Goal: Transaction & Acquisition: Purchase product/service

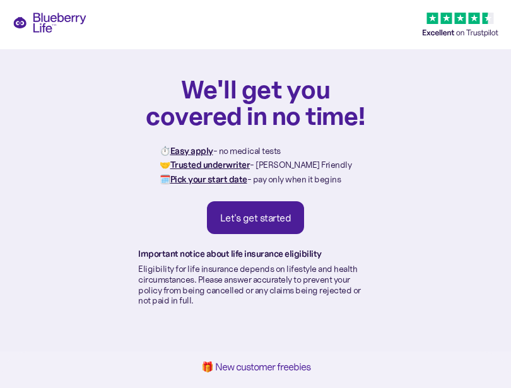
click at [278, 224] on link "Let's get started" at bounding box center [256, 217] width 98 height 33
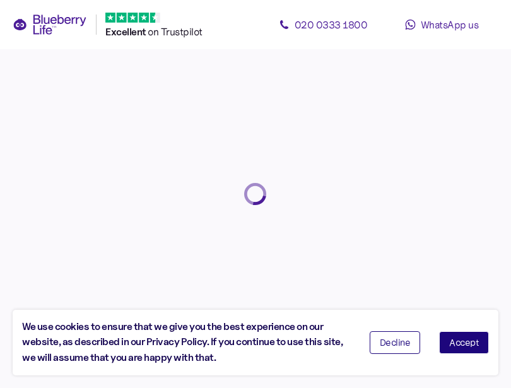
click at [487, 345] on button "Accept" at bounding box center [464, 342] width 50 height 23
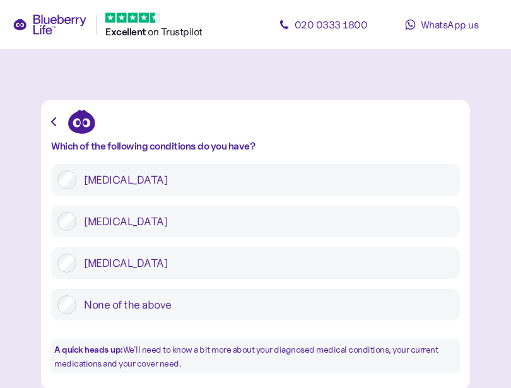
click at [301, 226] on label "Type 2 diabetes" at bounding box center [264, 221] width 377 height 19
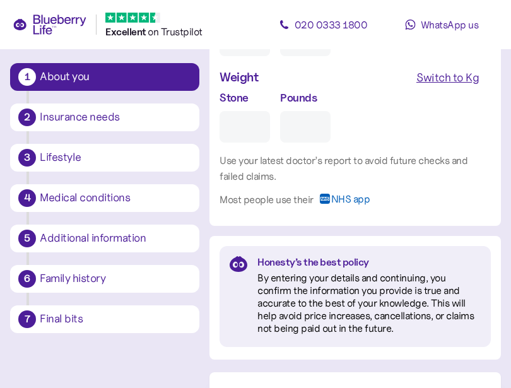
scroll to position [1408, 0]
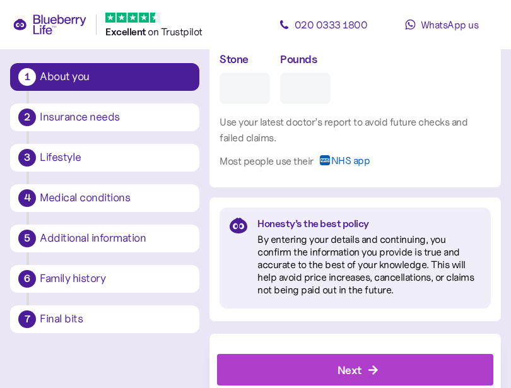
click at [148, 329] on div "Final bits" at bounding box center [115, 319] width 155 height 21
click at [141, 283] on div "Family history" at bounding box center [115, 278] width 151 height 11
